Goal: Transaction & Acquisition: Subscribe to service/newsletter

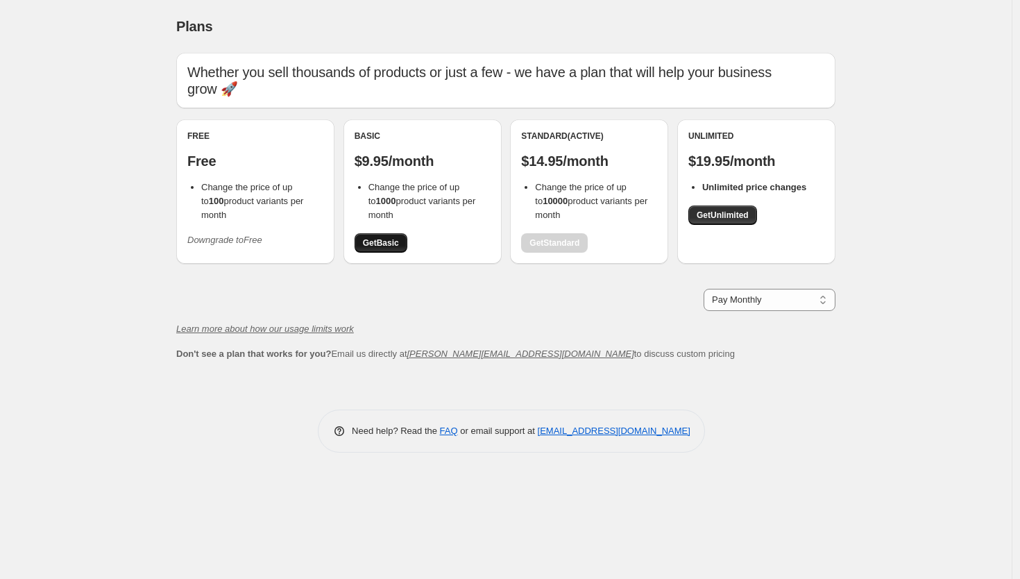
click at [378, 237] on span "Get Basic" at bounding box center [381, 242] width 36 height 11
